Goal: Communication & Community: Answer question/provide support

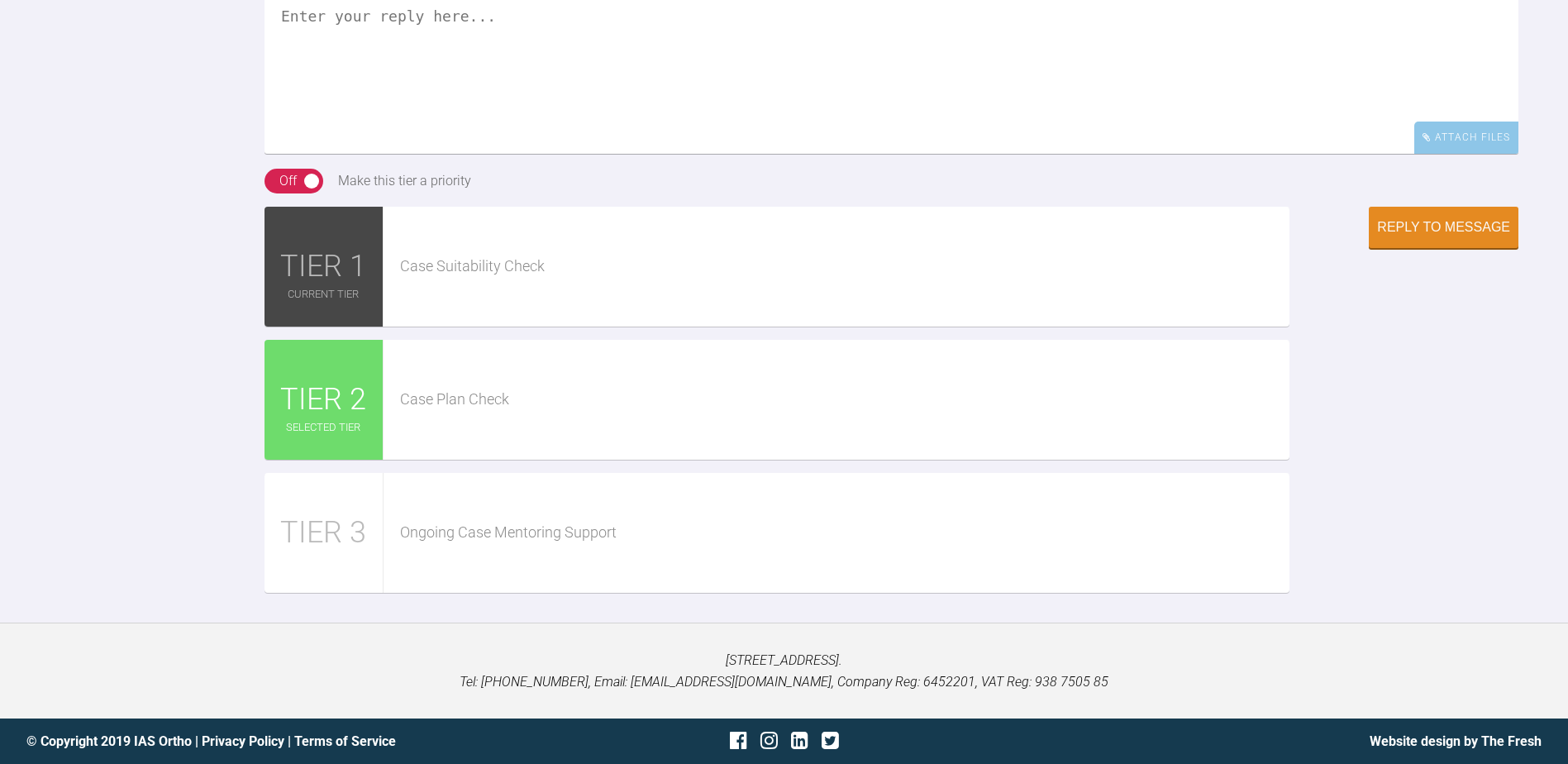
scroll to position [3754, 0]
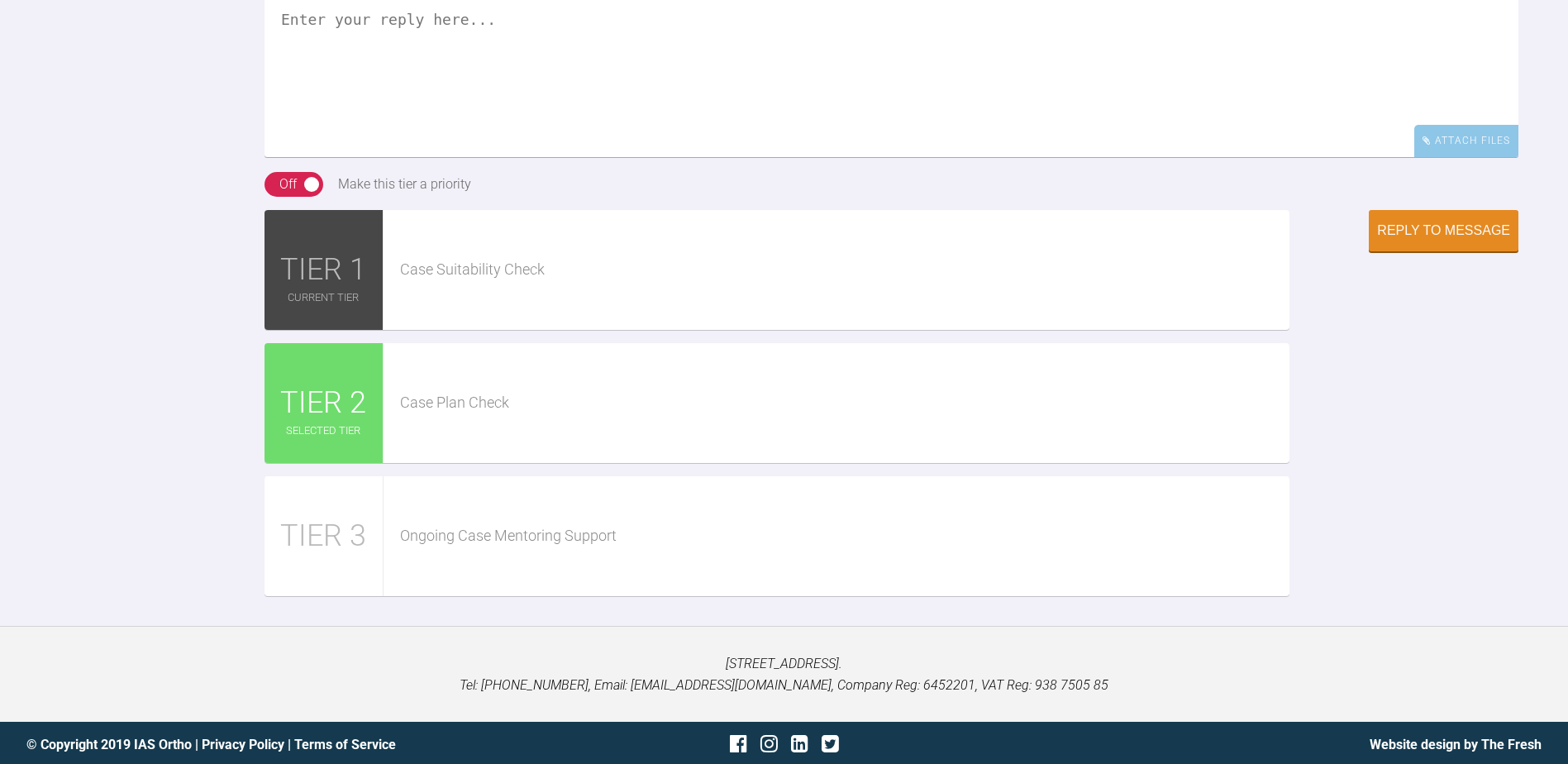
click at [366, 157] on textarea at bounding box center [891, 74] width 1254 height 166
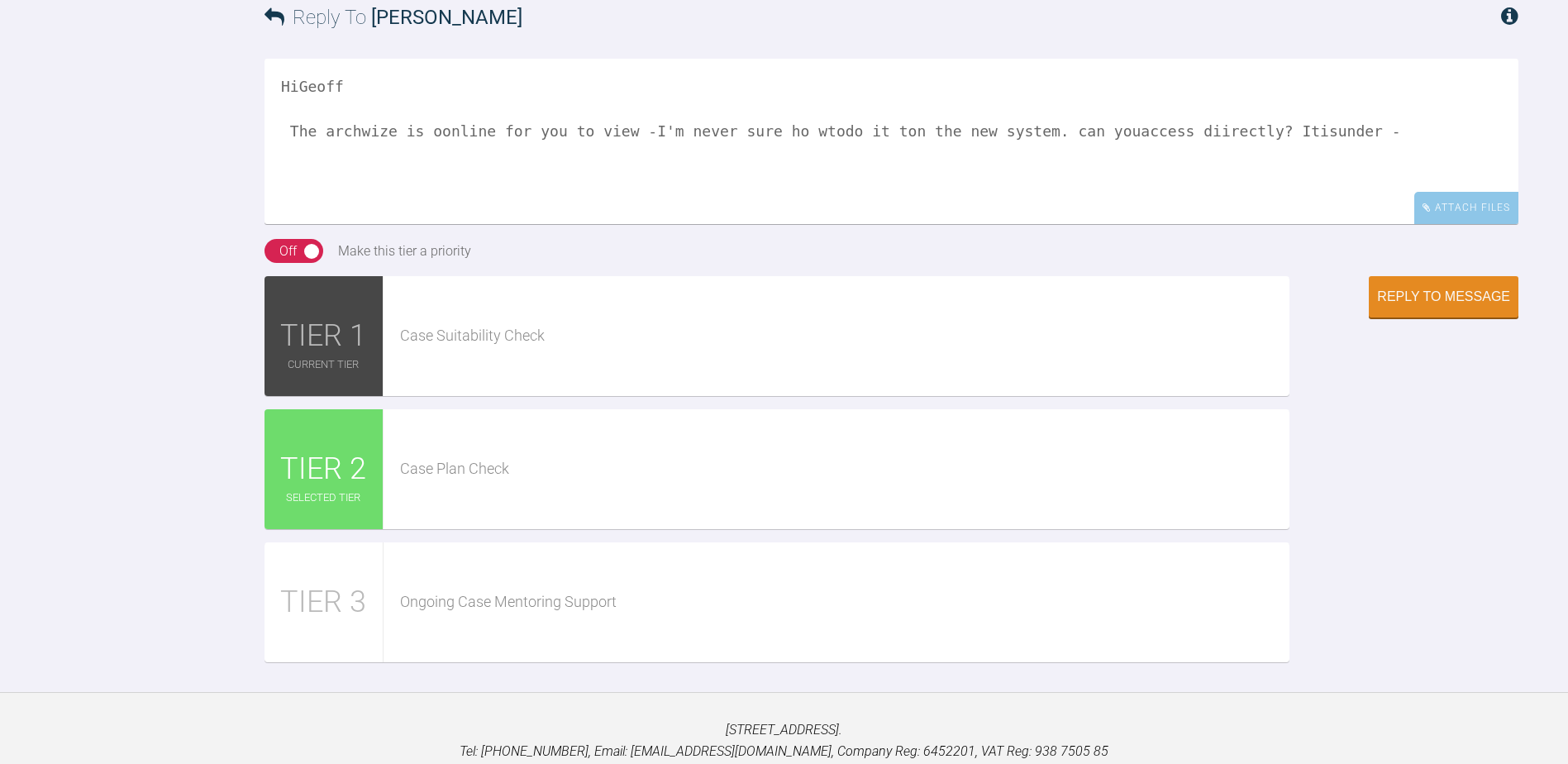
paste textarea "[PERSON_NAME] 119343"
click at [300, 224] on textarea "HiGeoff The archwize is oonline for you to view -I'm never sure ho wtodo it ton…" at bounding box center [891, 142] width 1254 height 166
click at [429, 224] on textarea "Hi [PERSON_NAME] The archwize is oonline for you to view -I'm never sure ho wto…" at bounding box center [891, 142] width 1254 height 166
click at [774, 224] on textarea "Hi [PERSON_NAME] The archwize is online for you to view -I'm never sure ho wtod…" at bounding box center [891, 142] width 1254 height 166
click at [765, 224] on textarea "Hi [PERSON_NAME] The archwize is online for you to view -I'm never sure ho w to…" at bounding box center [891, 142] width 1254 height 166
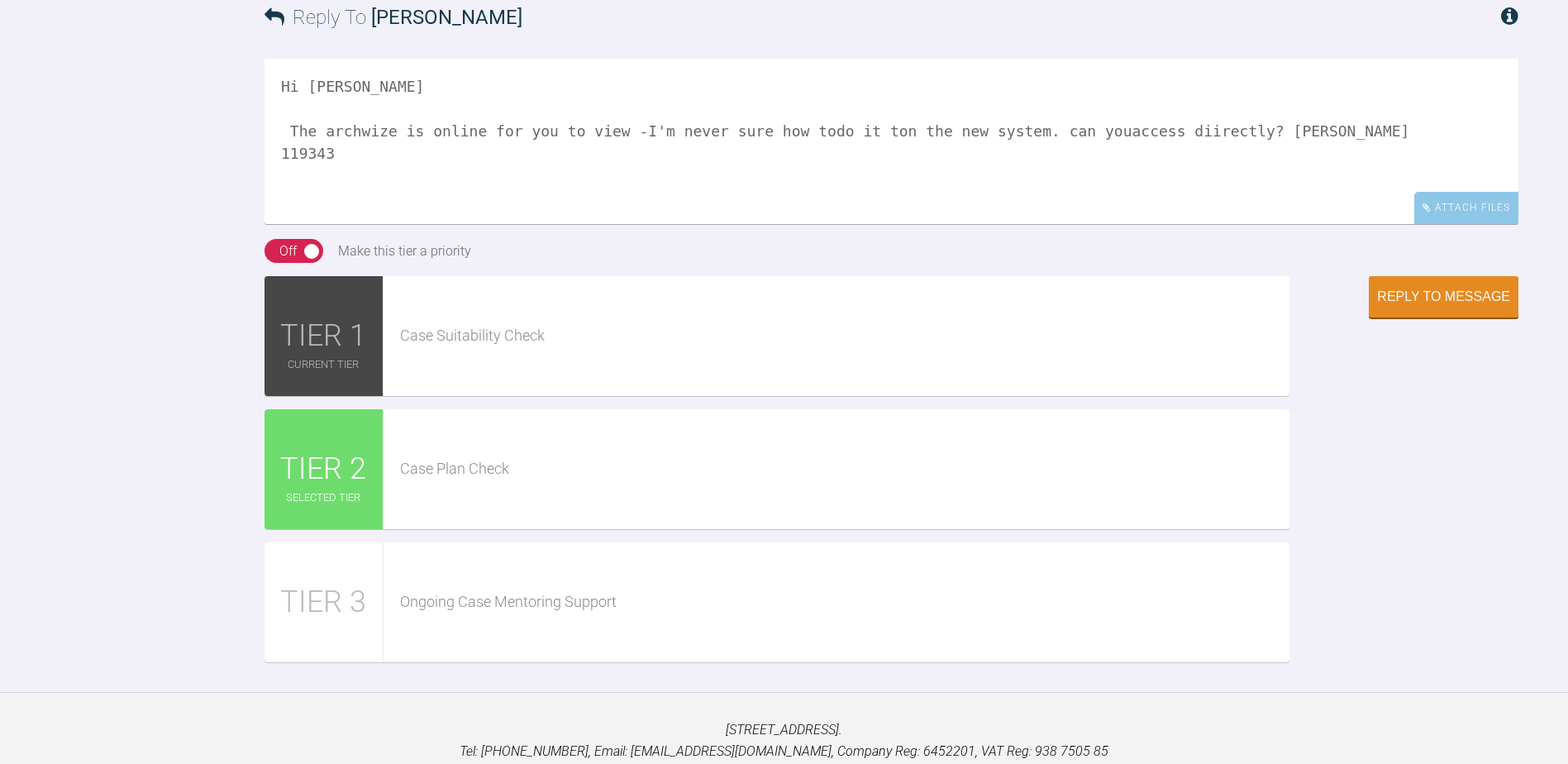
click at [794, 224] on textarea "Hi [PERSON_NAME] The archwize is online for you to view -I'm never sure how tod…" at bounding box center [891, 142] width 1254 height 166
click at [864, 224] on textarea "Hi [PERSON_NAME] The archwize is online for you to view -I'm never sure how to …" at bounding box center [891, 142] width 1254 height 166
click at [853, 224] on textarea "Hi [PERSON_NAME] The archwize is online for you to view -I'm never sure how to …" at bounding box center [891, 142] width 1254 height 166
click at [990, 224] on textarea "Hi [PERSON_NAME] The archwize is online for you to view -I'm never sure how to …" at bounding box center [891, 142] width 1254 height 166
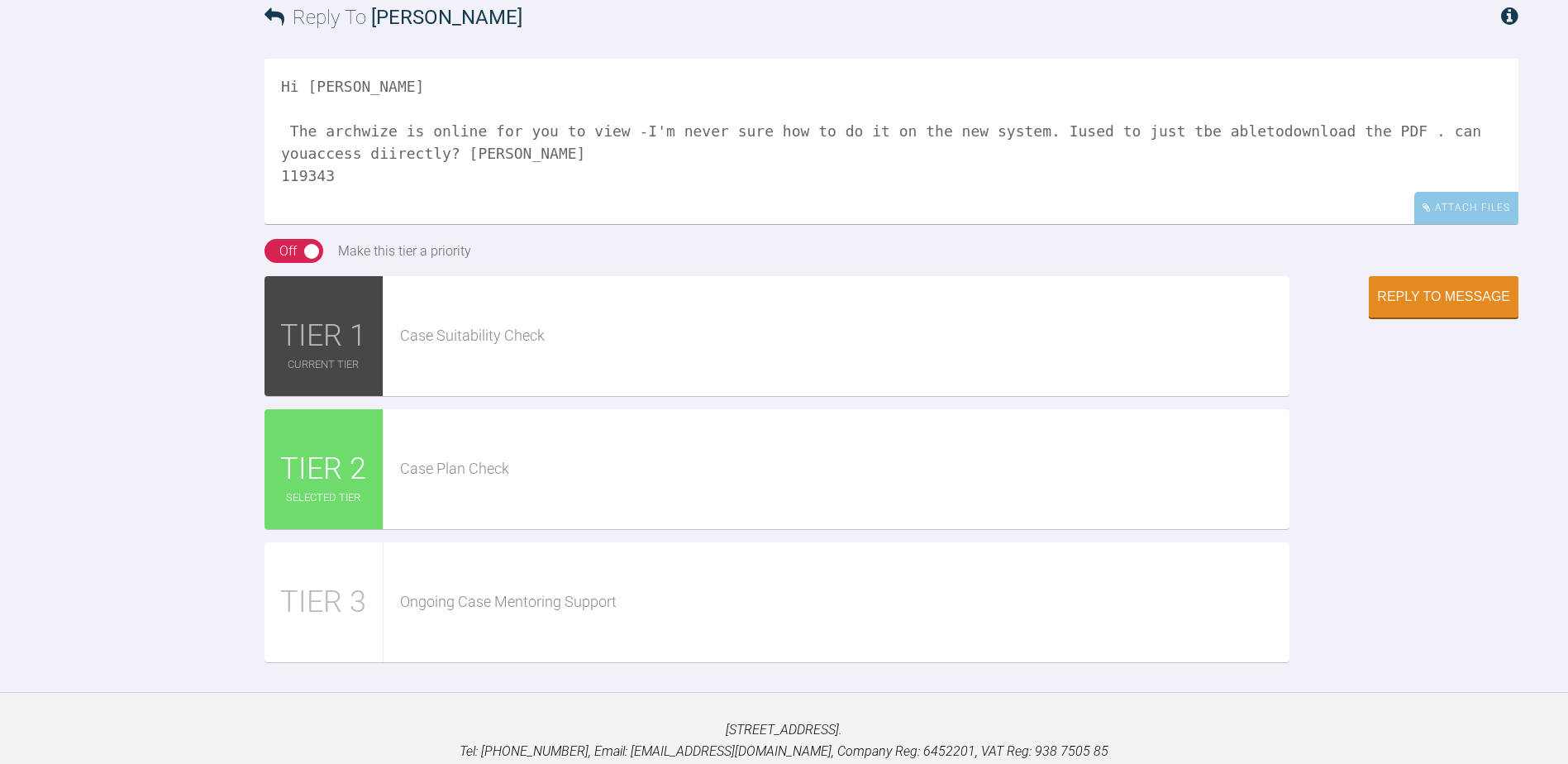
click at [1365, 224] on textarea "Hi [PERSON_NAME] The archwize is online for you to view -I'm never sure how to …" at bounding box center [891, 142] width 1254 height 166
click at [1411, 224] on textarea "Hi [PERSON_NAME] The archwize is online for you to view -I'm never sure how to …" at bounding box center [891, 142] width 1254 height 166
drag, startPoint x: 403, startPoint y: 331, endPoint x: 387, endPoint y: 360, distance: 33.1
click at [388, 224] on textarea "Hi [PERSON_NAME] The archwize is online for you to view -I'm never sure how to …" at bounding box center [891, 142] width 1254 height 166
click at [376, 224] on textarea "Hi [PERSON_NAME] The archwize is online for you to view -I'm never sure how to …" at bounding box center [891, 142] width 1254 height 166
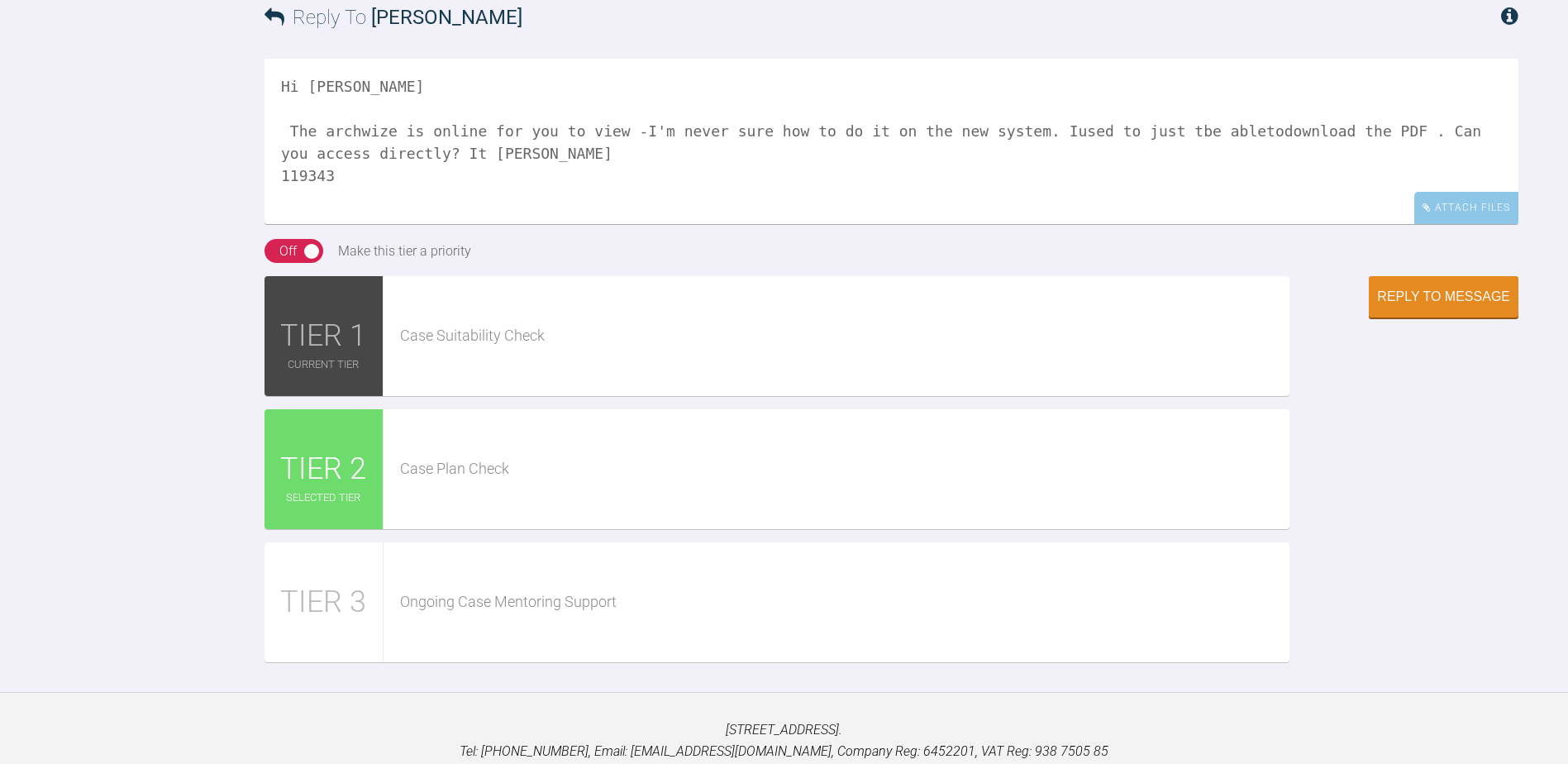
click at [405, 224] on textarea "Hi [PERSON_NAME] The archwize is online for you to view -I'm never sure how to …" at bounding box center [891, 142] width 1254 height 166
click at [1180, 224] on textarea "Hi [PERSON_NAME] The archwize is online for you to view -I'm never sure how to …" at bounding box center [891, 142] width 1254 height 166
click at [1202, 224] on textarea "Hi [PERSON_NAME] The archwize is online for you to view -I'm never sure how to …" at bounding box center [891, 142] width 1254 height 166
type textarea "Hi [PERSON_NAME] The archwize is online for you to view -I'm never sure how to …"
click at [1437, 306] on div "Reply to Message" at bounding box center [1443, 299] width 133 height 15
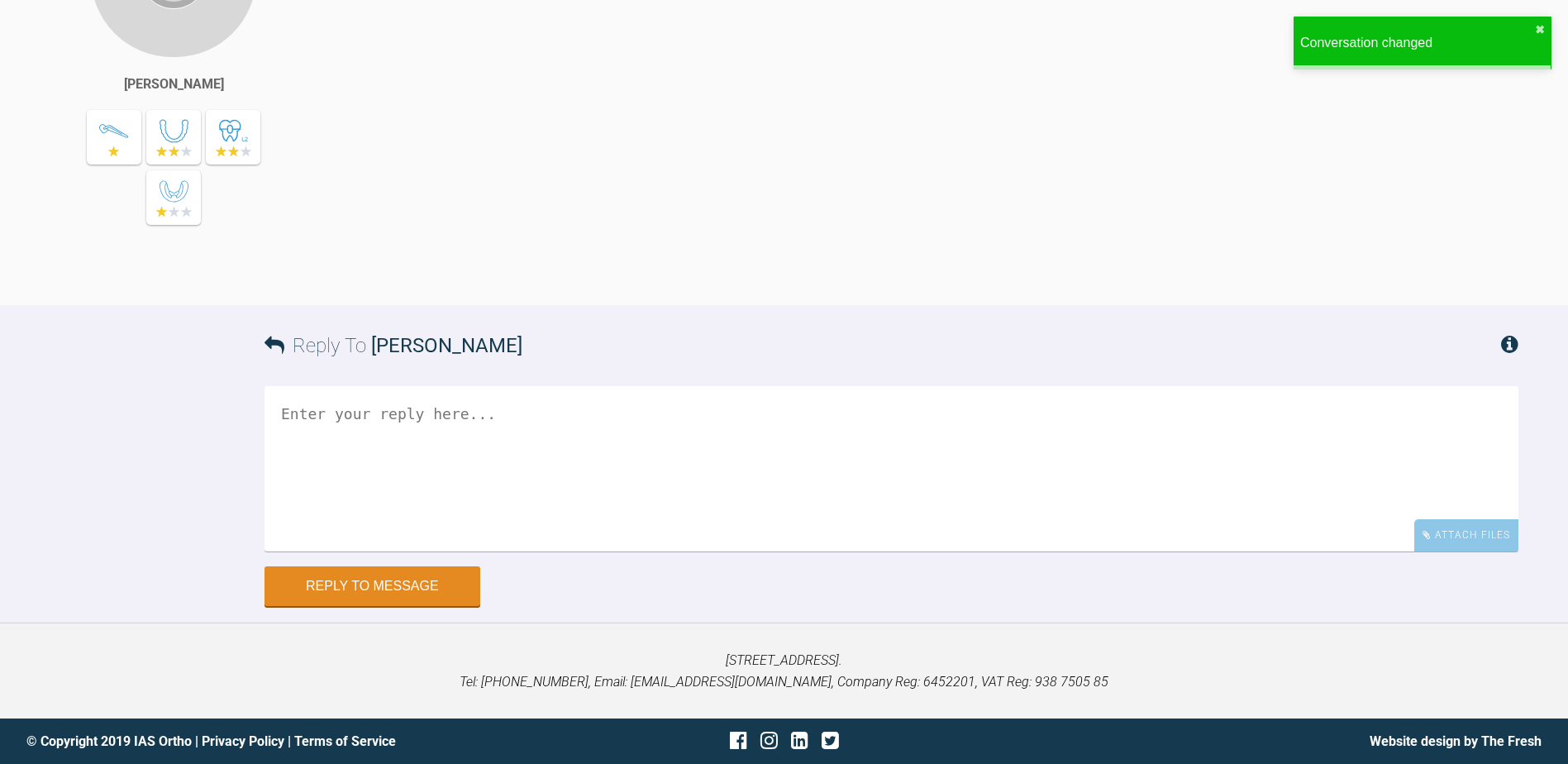
scroll to position [4167, 0]
